Goal: Information Seeking & Learning: Learn about a topic

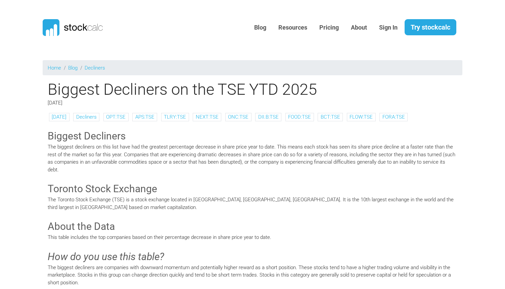
scroll to position [1229, 0]
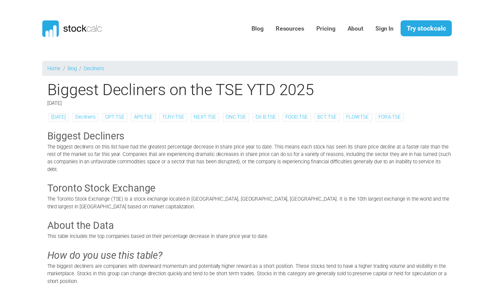
scroll to position [1229, 0]
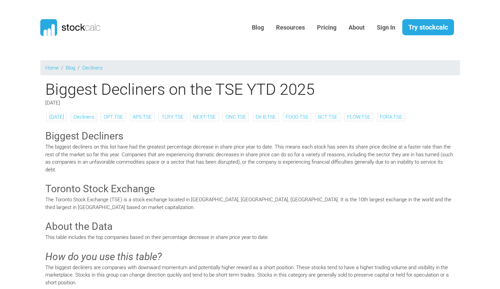
scroll to position [1229, 0]
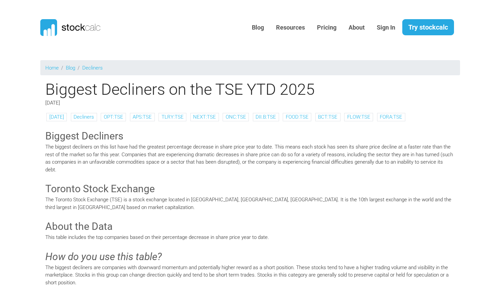
scroll to position [1229, 0]
